Goal: Find specific page/section: Find specific page/section

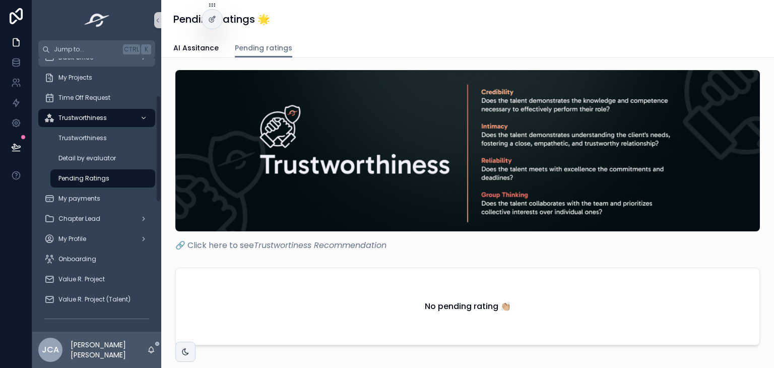
scroll to position [98, 0]
click at [110, 83] on div "My Projects" at bounding box center [96, 78] width 105 height 16
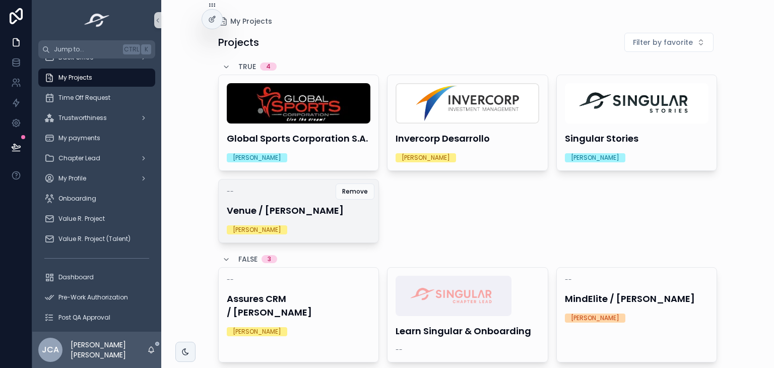
click at [274, 217] on div "-- Venue / [PERSON_NAME] [PERSON_NAME]" at bounding box center [299, 210] width 160 height 63
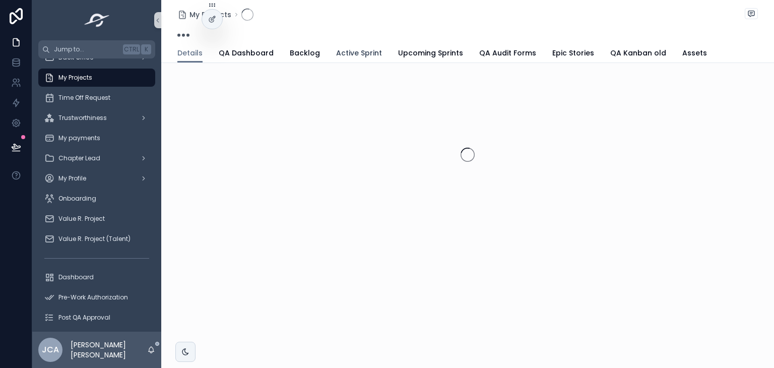
click at [349, 54] on span "Active Sprint" at bounding box center [359, 53] width 46 height 10
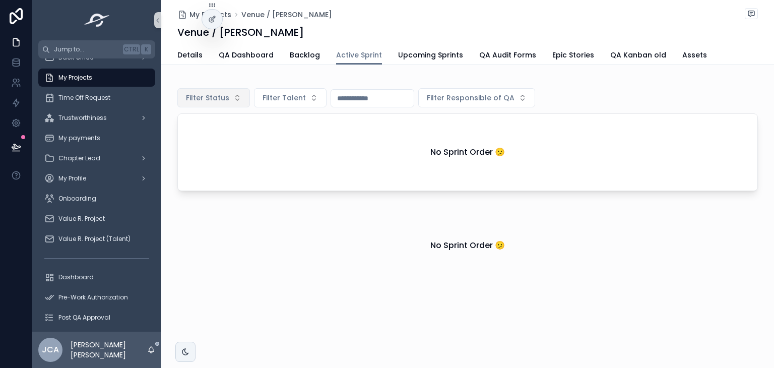
click at [228, 99] on button "Filter Status" at bounding box center [213, 97] width 73 height 19
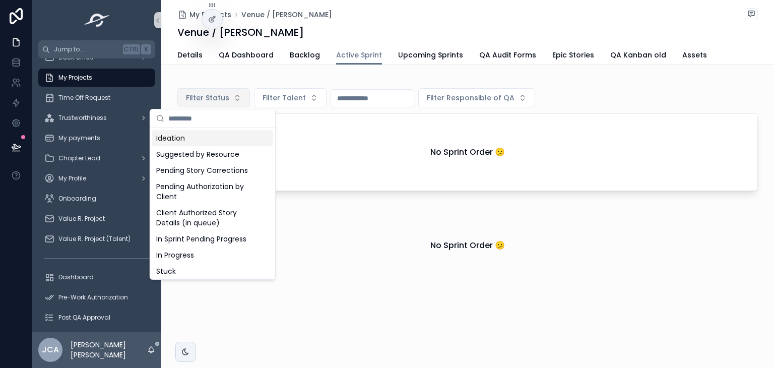
click at [228, 99] on button "Filter Status" at bounding box center [213, 97] width 73 height 19
